Goal: Share content

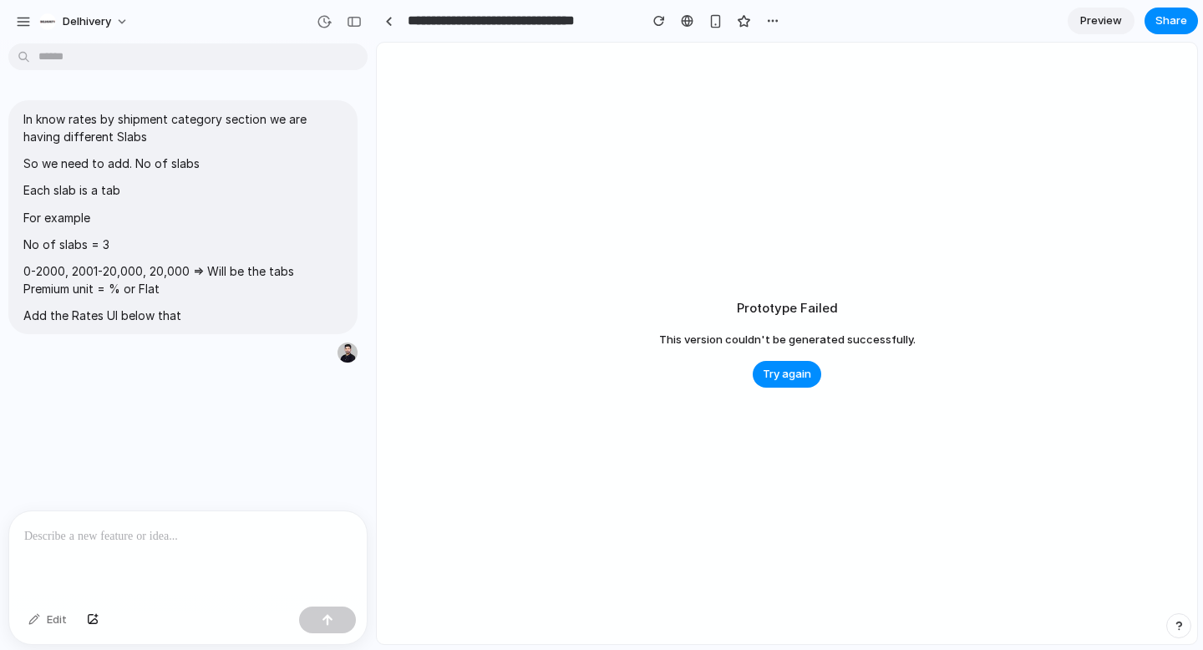
click at [218, 528] on p at bounding box center [187, 536] width 327 height 20
type input "**********"
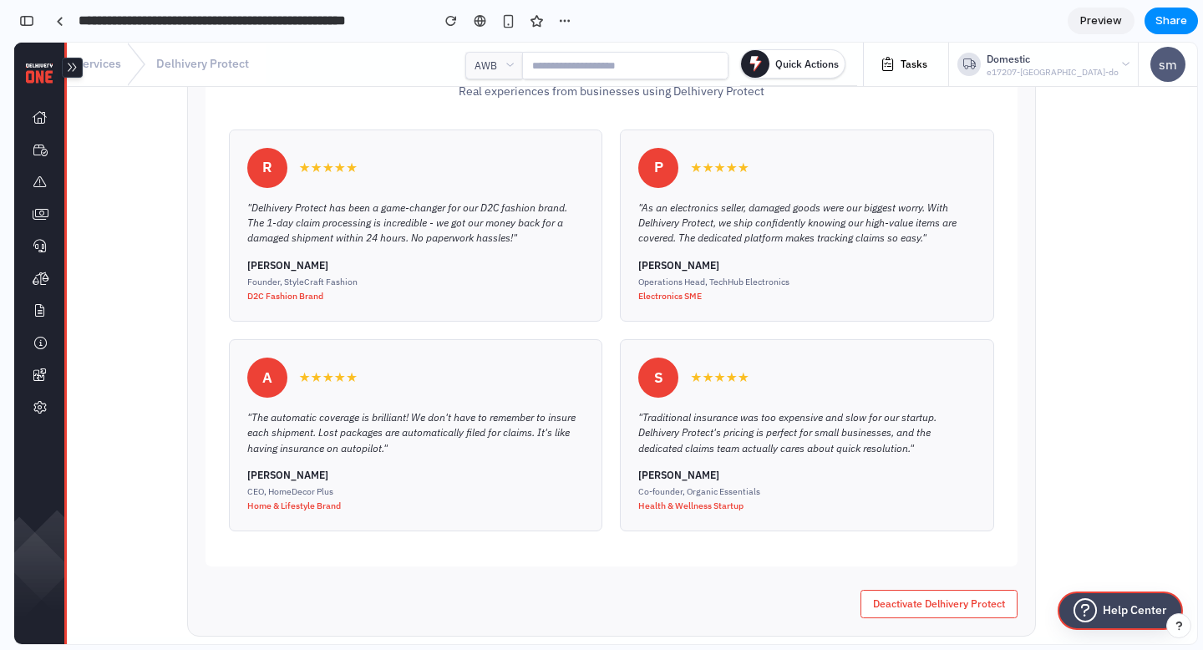
scroll to position [1153, 0]
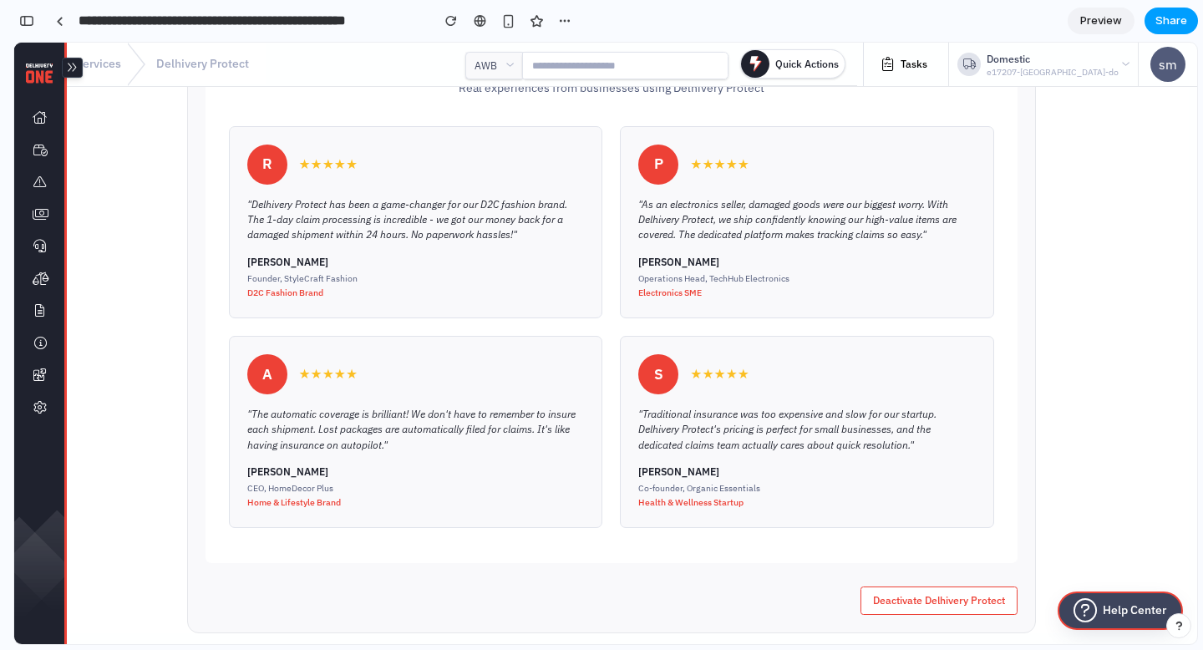
click at [1178, 27] on span "Share" at bounding box center [1171, 21] width 32 height 17
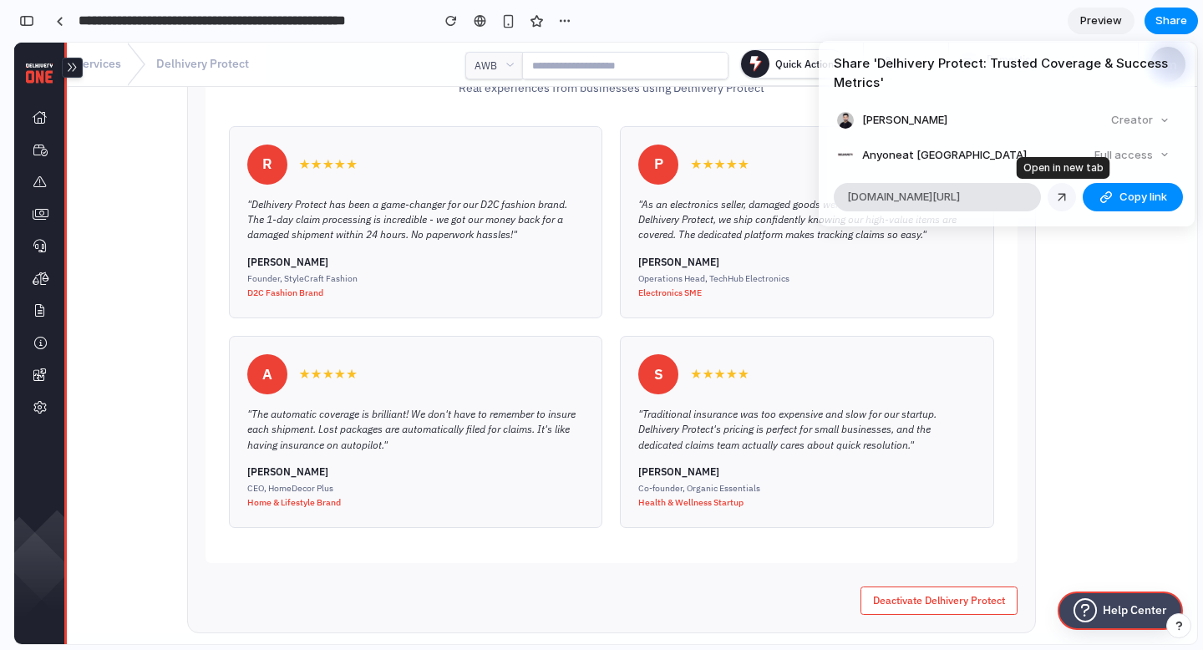
click at [1068, 195] on div at bounding box center [1061, 197] width 15 height 15
click at [1137, 150] on div "Full access" at bounding box center [1131, 155] width 89 height 23
click at [915, 144] on li "Anyone at Delhivery Full access" at bounding box center [1006, 155] width 339 height 23
click at [1159, 117] on div "Creator" at bounding box center [1140, 120] width 72 height 23
click at [1107, 160] on div "Full access" at bounding box center [1131, 155] width 89 height 23
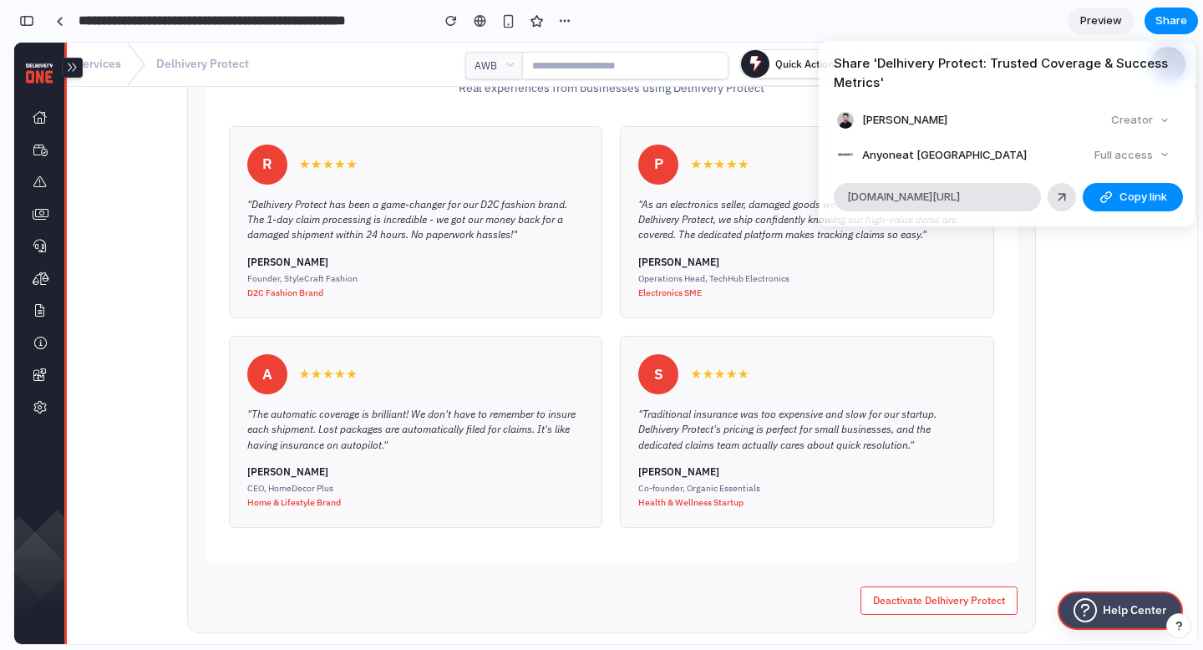
click at [1158, 154] on div "Full access" at bounding box center [1131, 155] width 89 height 23
drag, startPoint x: 1025, startPoint y: 201, endPoint x: 692, endPoint y: 344, distance: 361.8
click at [692, 344] on div "Share ' Delhivery Protect: Trusted Coverage & Success Metrics ' Manoj R Creator…" at bounding box center [601, 325] width 1203 height 650
